Goal: Find contact information: Find contact information

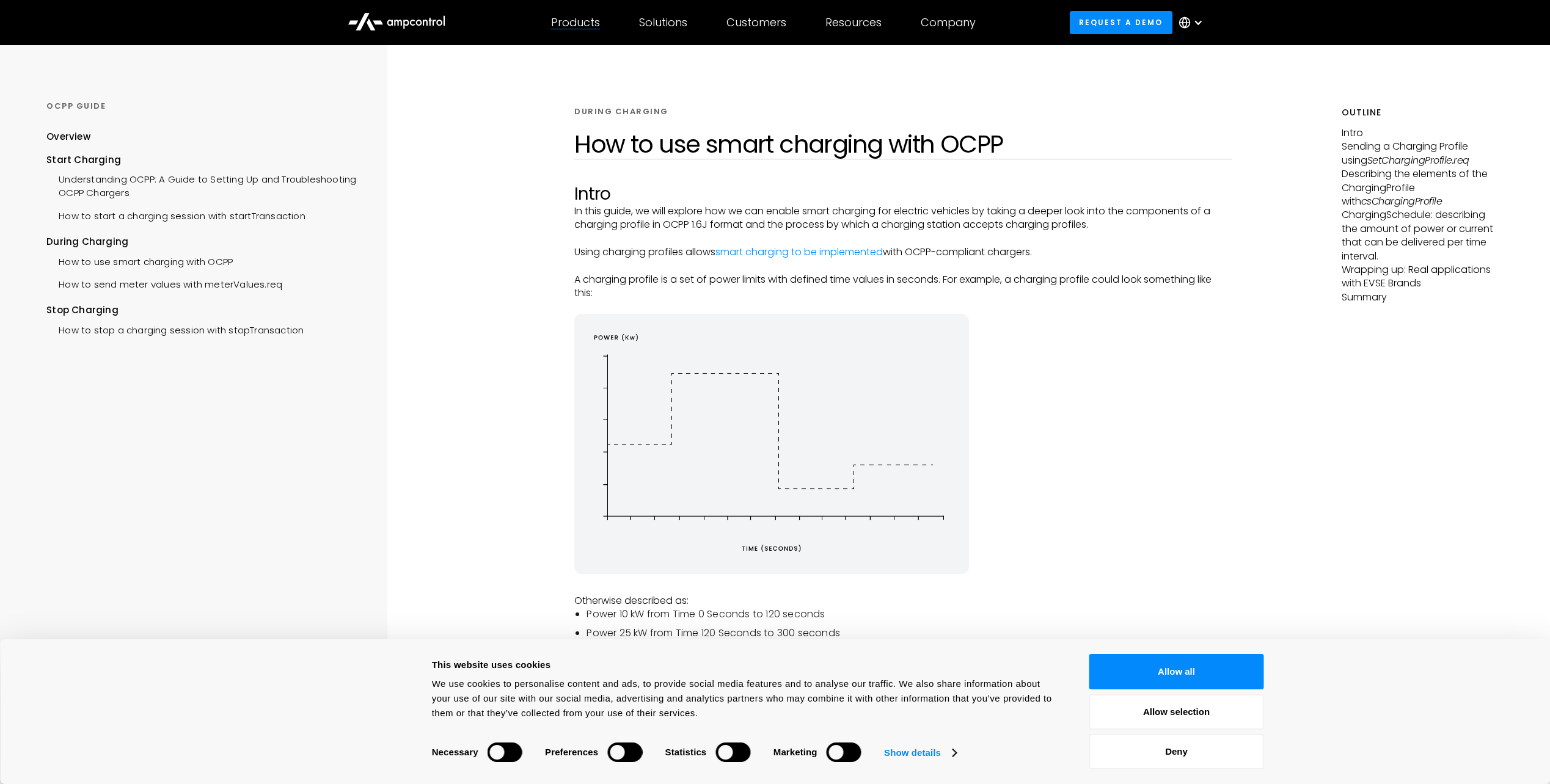
click at [596, 30] on div "Products Products Energy Management Load management, cost optimization, oversub…" at bounding box center [575, 22] width 88 height 43
click at [417, 18] on icon at bounding box center [397, 20] width 98 height 30
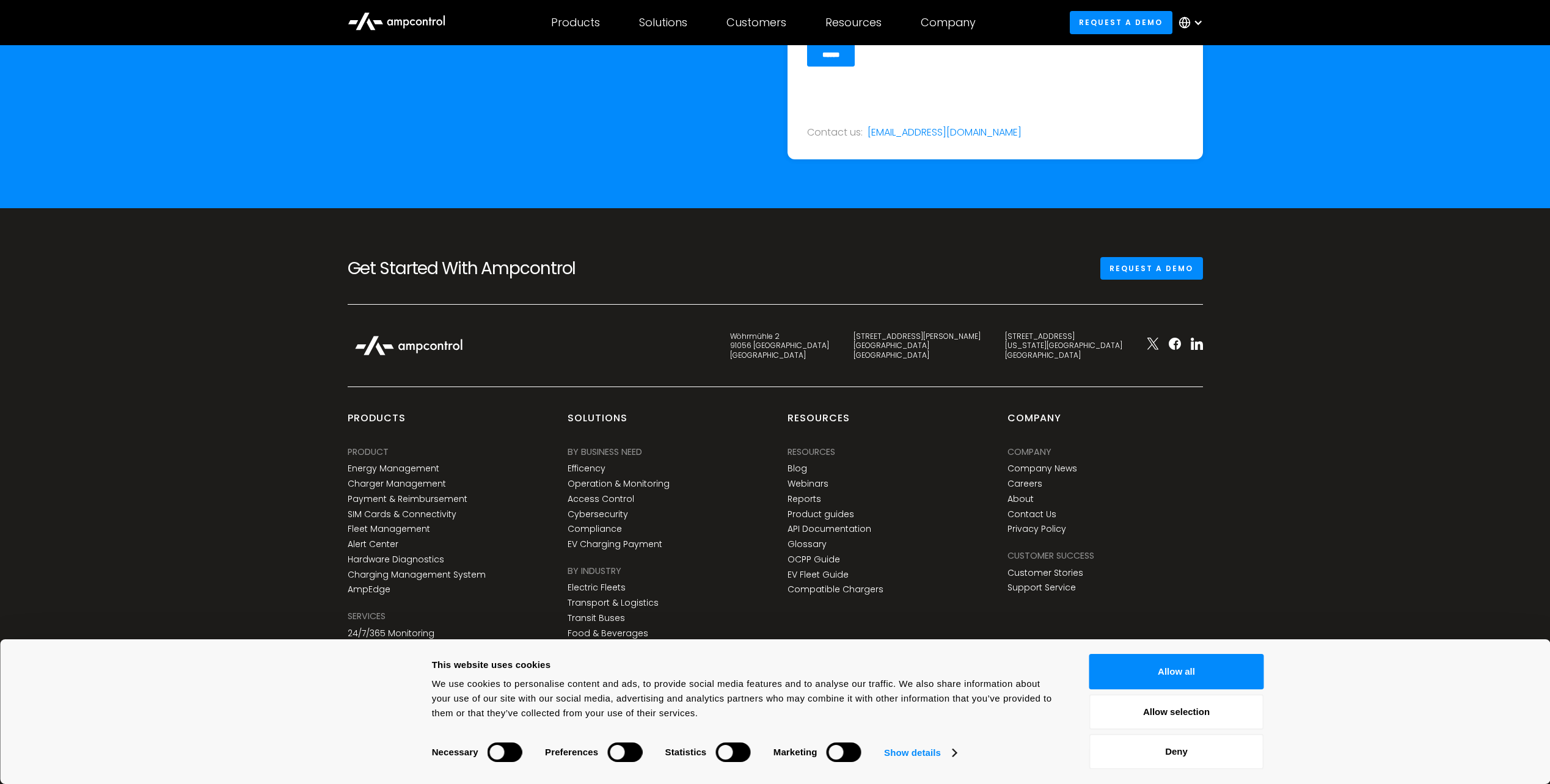
scroll to position [4455, 0]
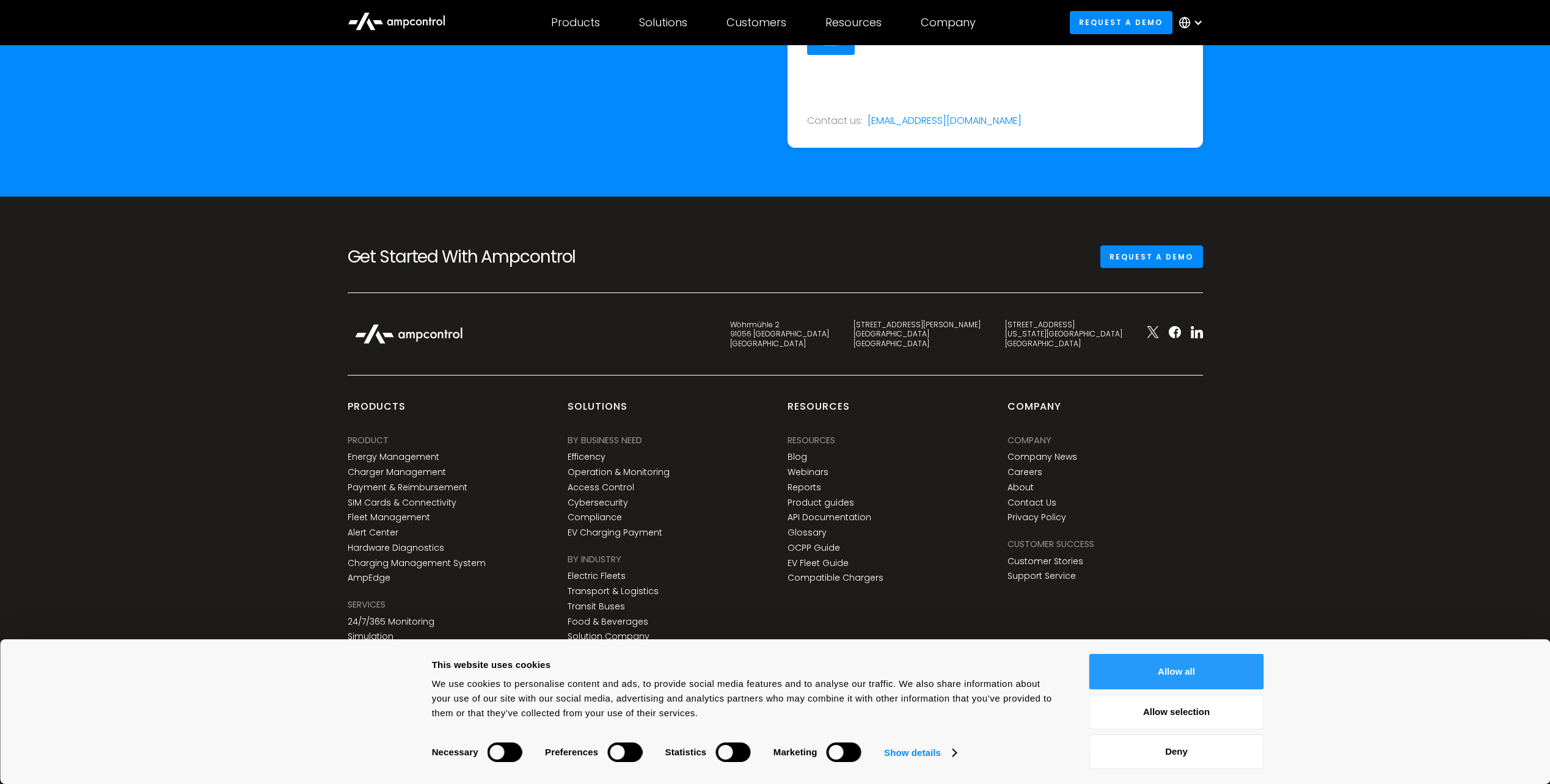
click at [1215, 678] on button "Allow all" at bounding box center [1177, 672] width 174 height 35
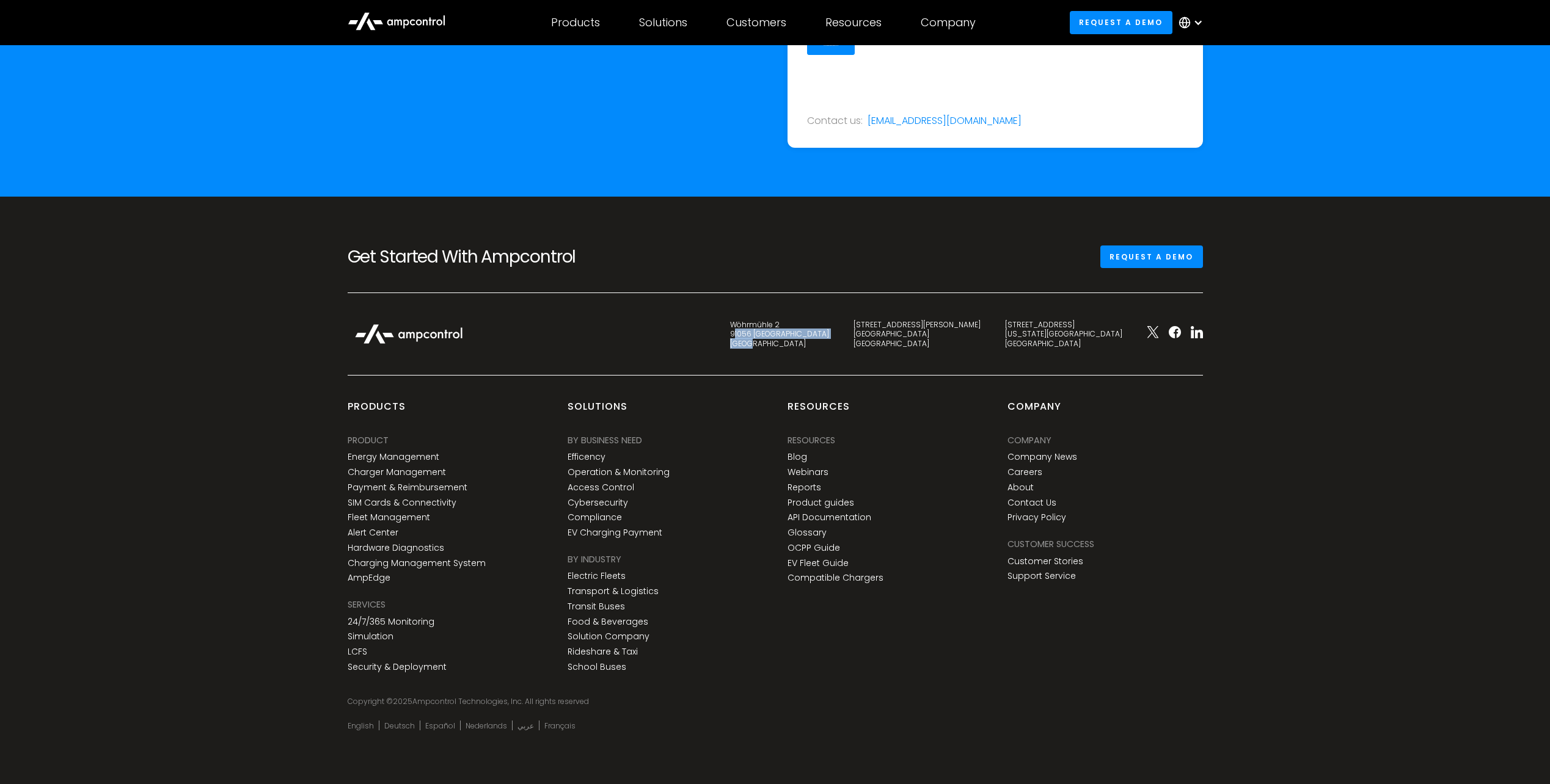
drag, startPoint x: 880, startPoint y: 329, endPoint x: 905, endPoint y: 347, distance: 30.8
click at [829, 347] on div "[STREET_ADDRESS]" at bounding box center [779, 334] width 99 height 29
click at [717, 345] on div at bounding box center [526, 334] width 383 height 33
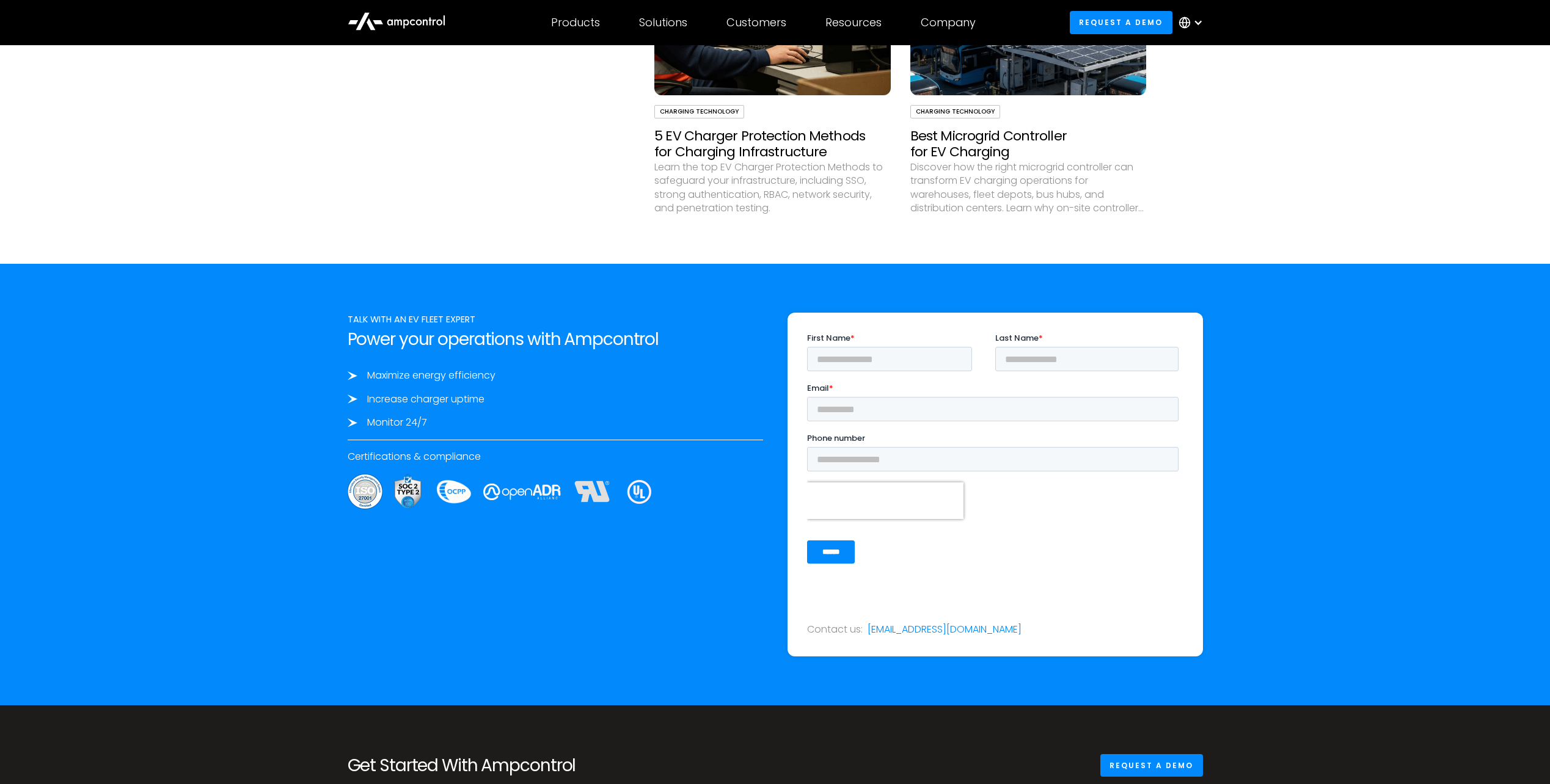
scroll to position [2501, 0]
